Goal: Transaction & Acquisition: Obtain resource

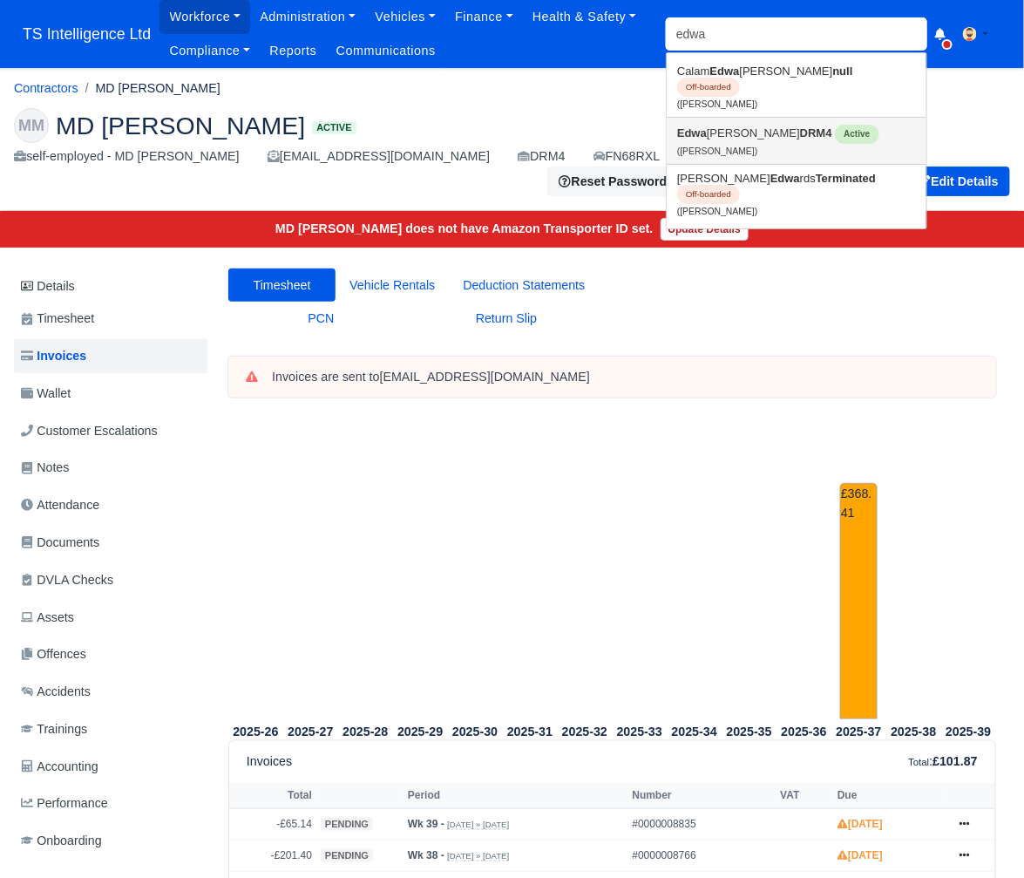
click at [719, 119] on link "Edwa rd Goudge DRM4 Active (Edward Goudge)" at bounding box center [797, 141] width 260 height 46
type input "[PERSON_NAME]"
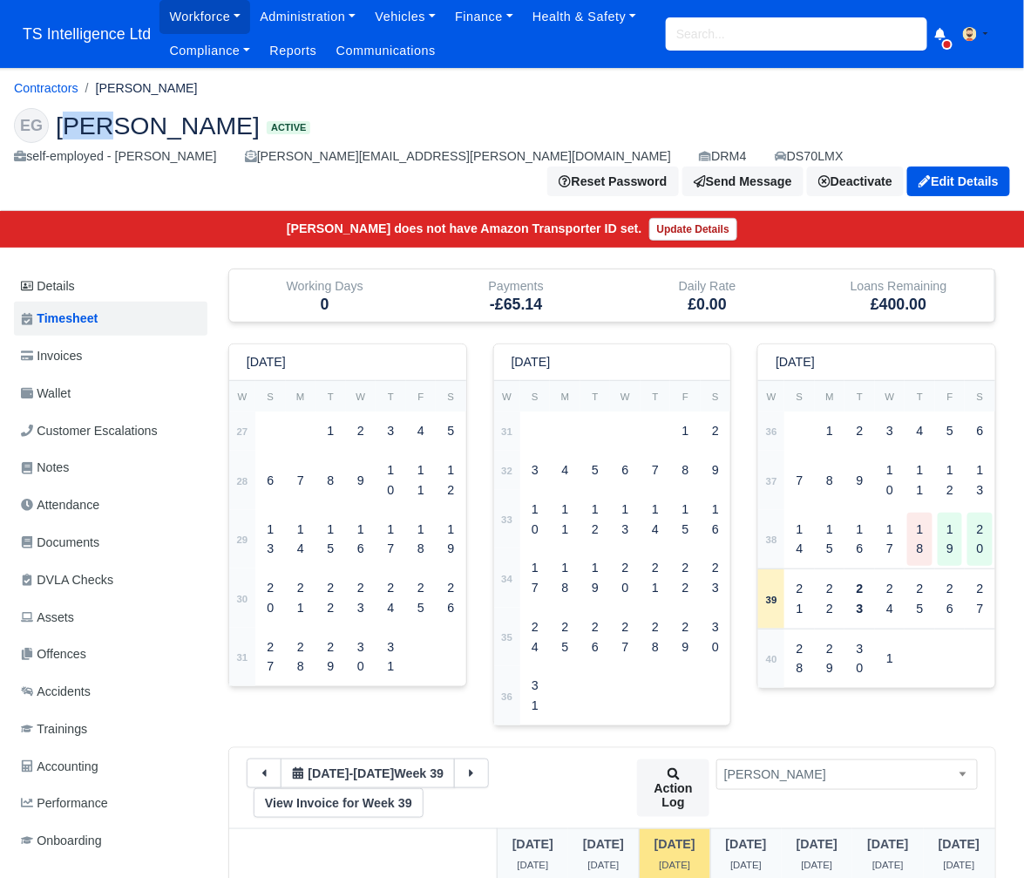
drag, startPoint x: 64, startPoint y: 124, endPoint x: 118, endPoint y: 125, distance: 54.1
click at [118, 125] on span "[PERSON_NAME]" at bounding box center [158, 125] width 204 height 24
drag, startPoint x: 58, startPoint y: 129, endPoint x: 224, endPoint y: 132, distance: 166.5
click at [224, 132] on span "[PERSON_NAME]" at bounding box center [158, 125] width 204 height 24
drag, startPoint x: 345, startPoint y: 113, endPoint x: 163, endPoint y: 134, distance: 183.4
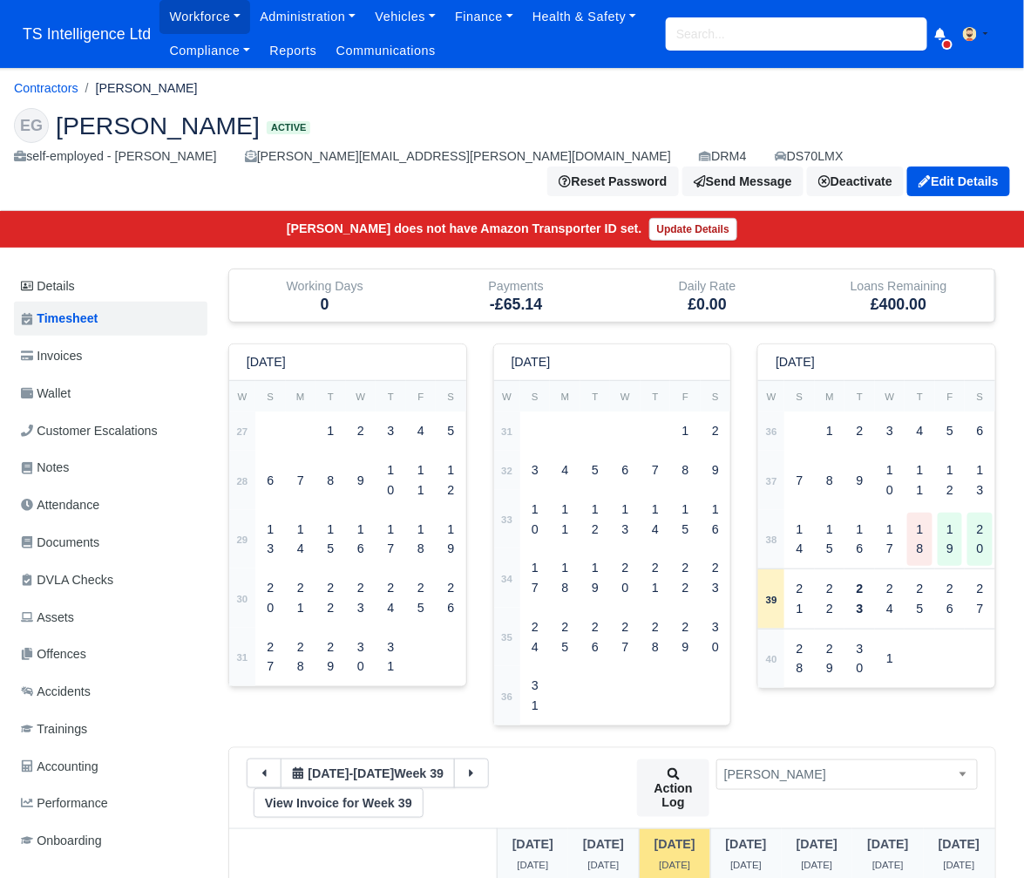
click at [342, 115] on h2 "EG Edward Goudge Active" at bounding box center [512, 125] width 996 height 35
drag, startPoint x: 57, startPoint y: 128, endPoint x: 224, endPoint y: 135, distance: 167.5
click at [228, 133] on span "[PERSON_NAME]" at bounding box center [158, 125] width 204 height 24
copy span "[PERSON_NAME]"
click at [59, 384] on span "Wallet" at bounding box center [46, 394] width 50 height 20
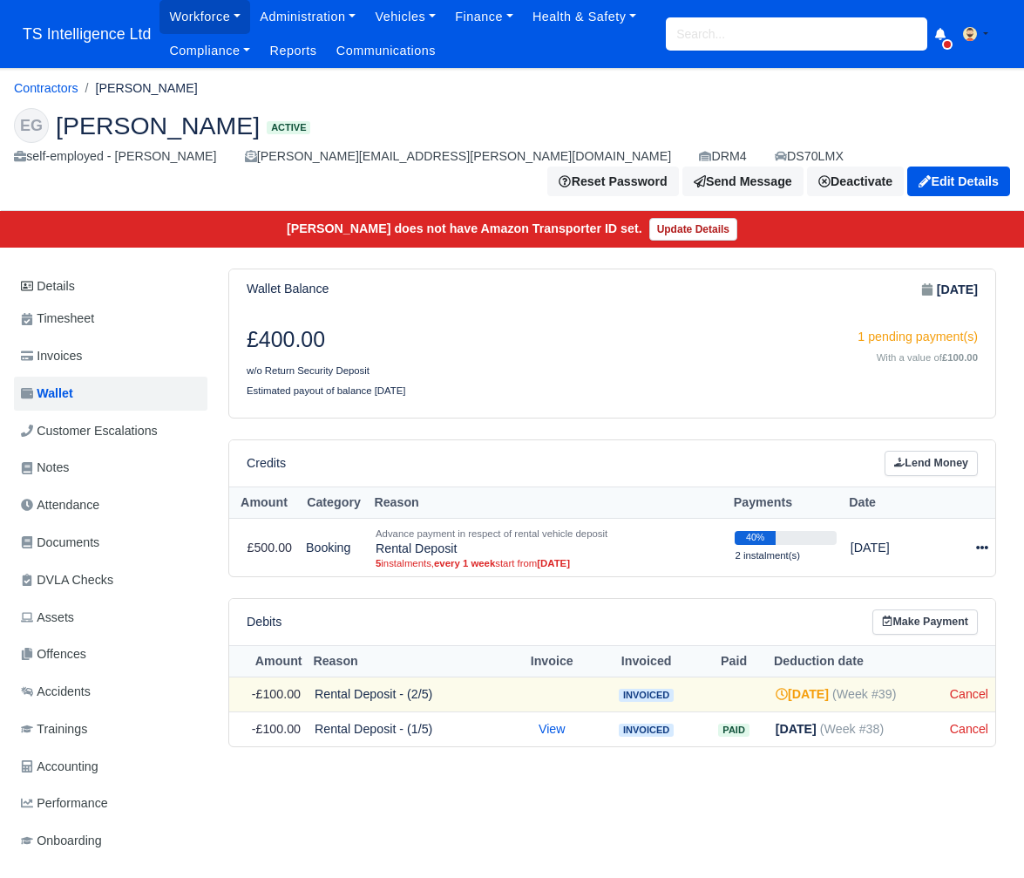
scroll to position [12, 0]
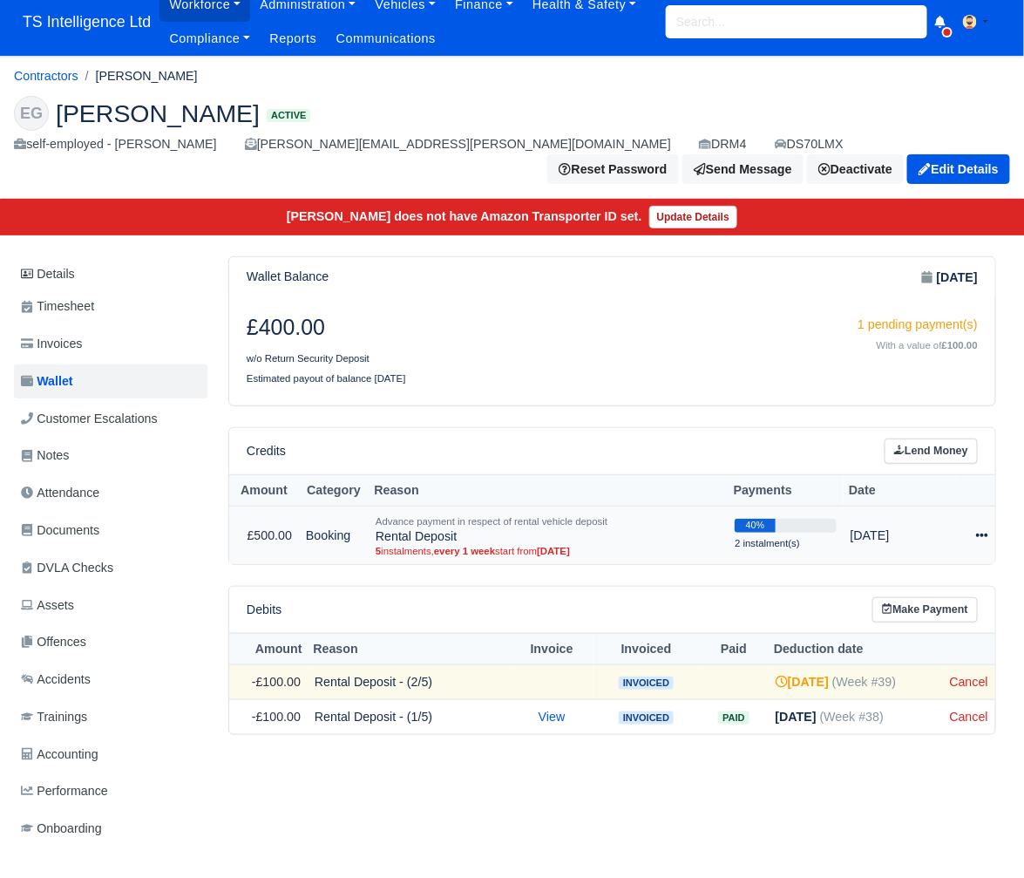
click at [983, 529] on icon at bounding box center [982, 535] width 12 height 12
click at [927, 438] on link "Lend Money" at bounding box center [931, 450] width 93 height 25
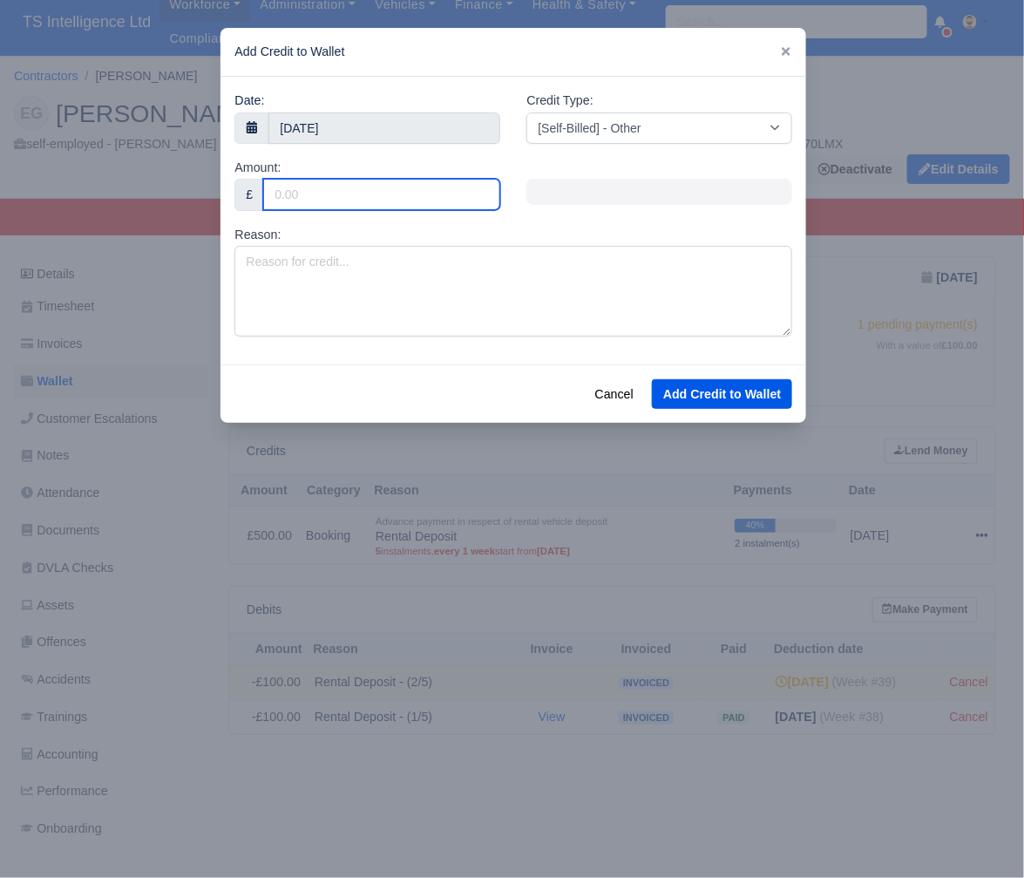
click at [296, 194] on input "Amount:" at bounding box center [381, 194] width 237 height 31
type input "480"
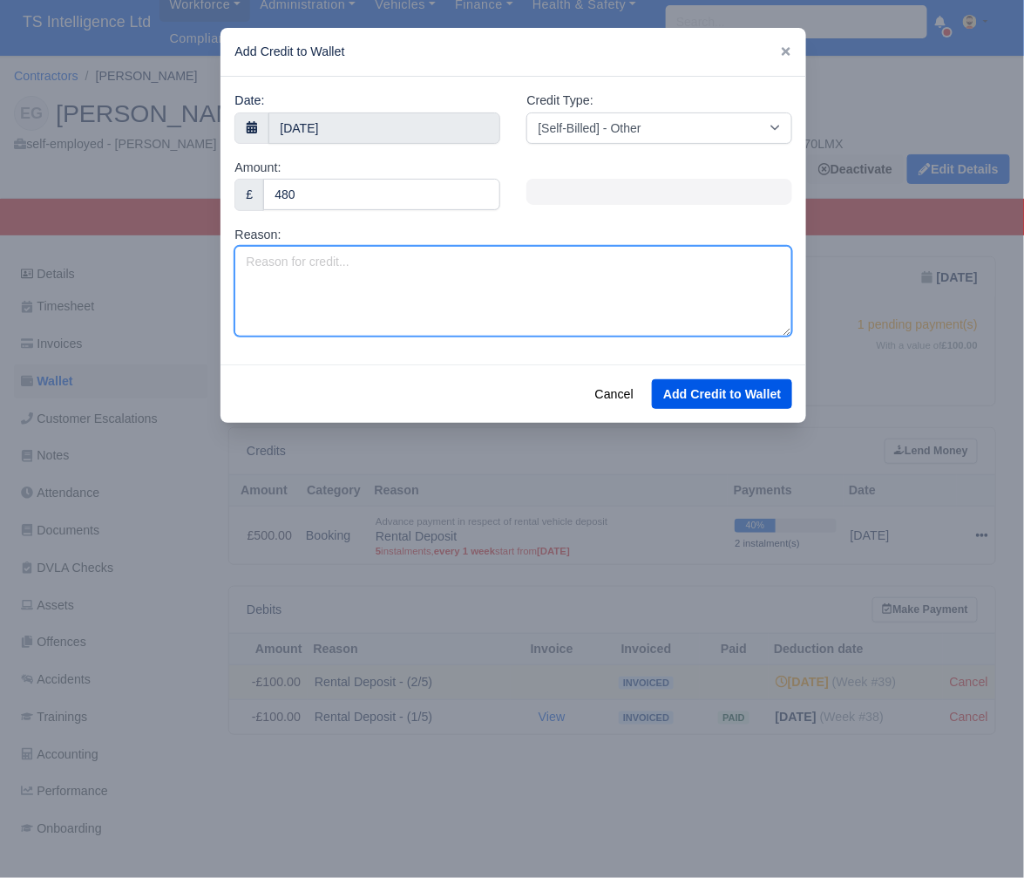
click at [296, 264] on textarea "Reason:" at bounding box center [513, 291] width 558 height 91
type textarea "Estimate 205 DS70LMX"
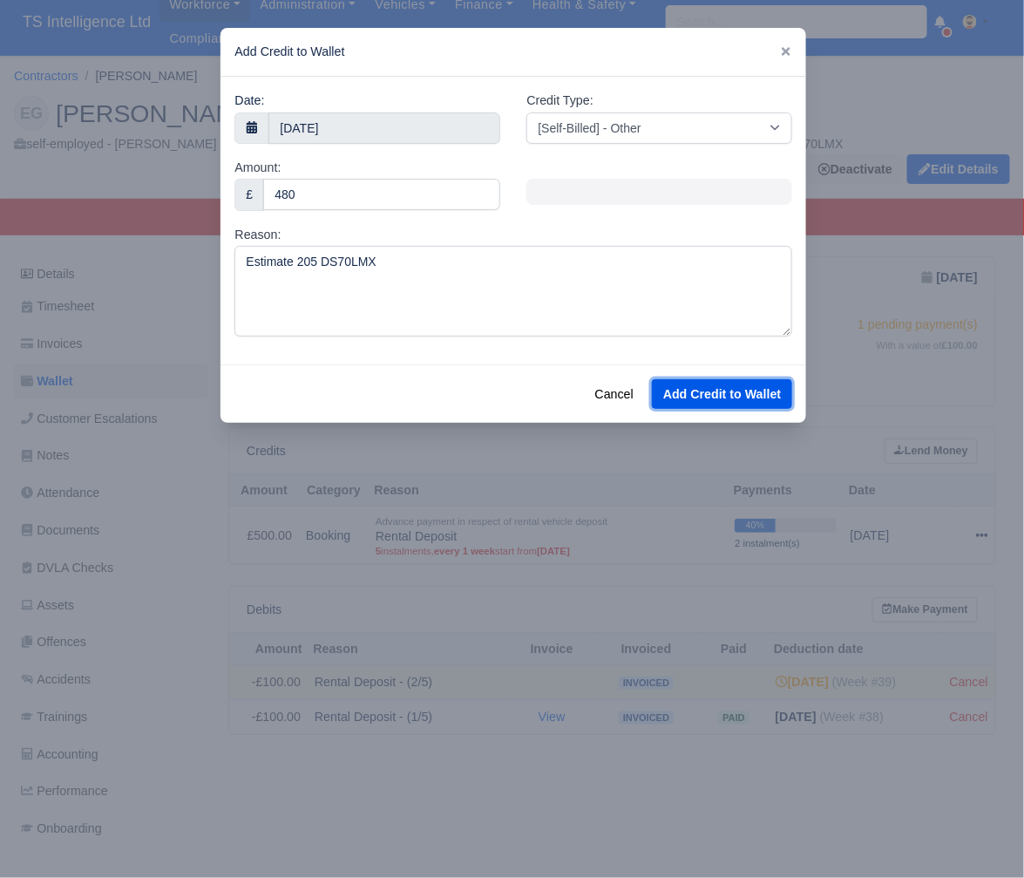
click at [720, 398] on button "Add Credit to Wallet" at bounding box center [722, 394] width 140 height 30
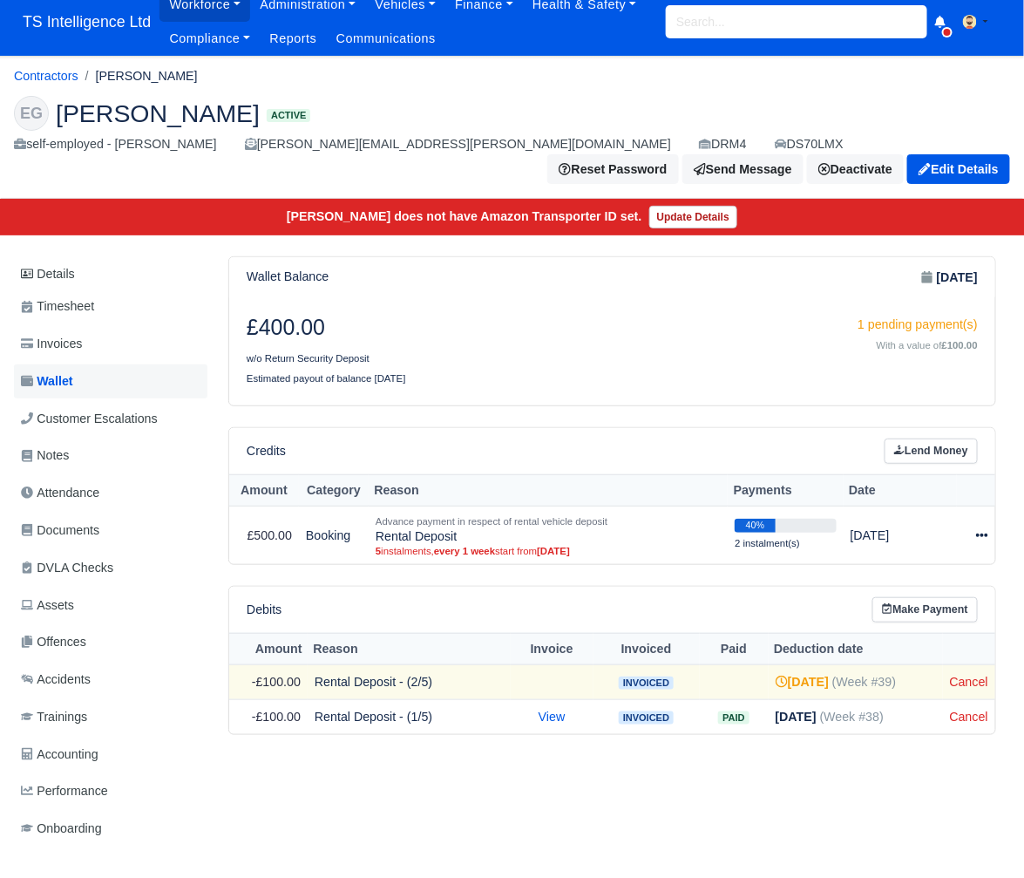
click at [88, 364] on link "Wallet" at bounding box center [111, 381] width 194 height 34
